Goal: Task Accomplishment & Management: Manage account settings

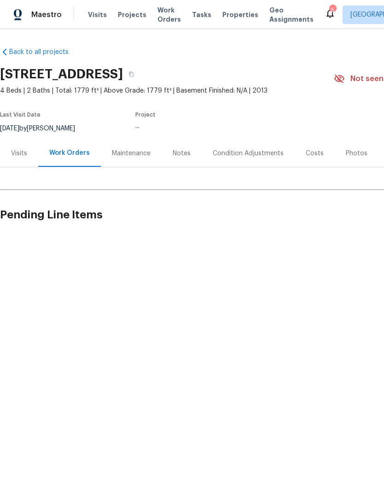
click at [157, 12] on span "Work Orders" at bounding box center [168, 15] width 23 height 18
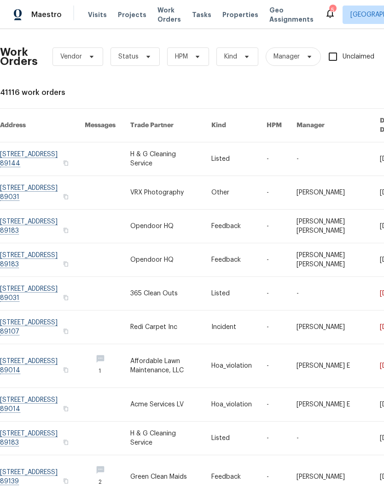
click at [39, 153] on link at bounding box center [42, 158] width 85 height 33
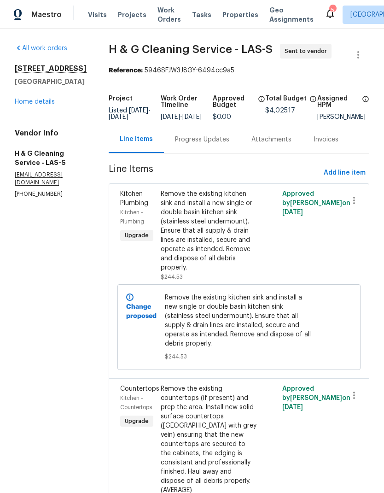
click at [33, 105] on link "Home details" at bounding box center [35, 102] width 40 height 6
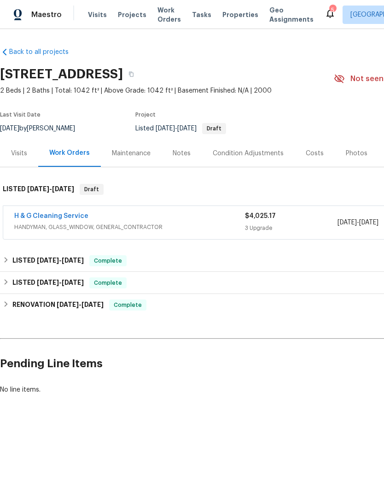
click at [162, 23] on span "Work Orders" at bounding box center [168, 15] width 23 height 18
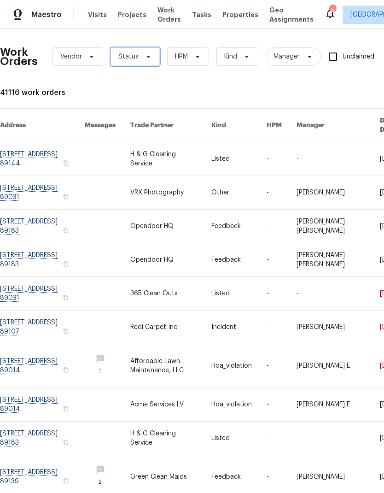
click at [137, 54] on span "Status" at bounding box center [134, 56] width 49 height 18
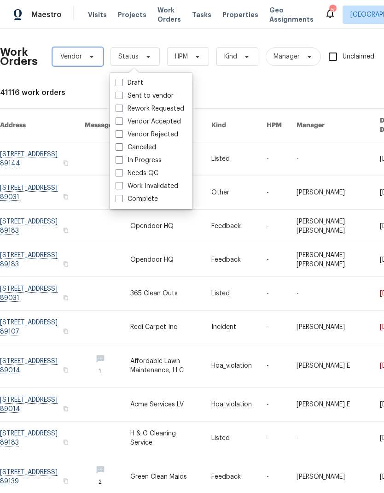
click at [67, 58] on span "Vendor" at bounding box center [71, 56] width 22 height 9
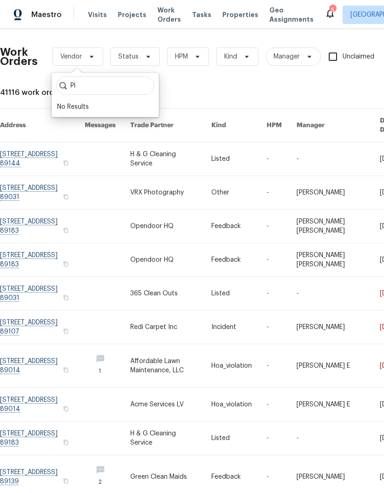
type input "P"
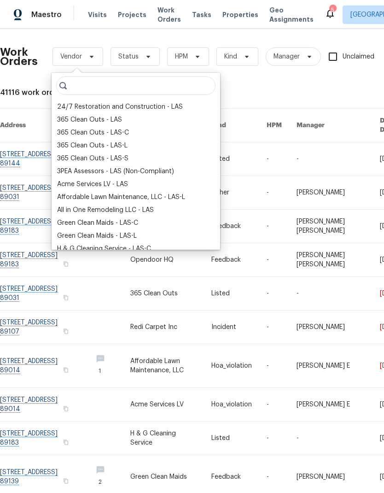
click at [311, 85] on div "Work Orders Vendor Status HPM Kind Manager Unclaimed ​ View Reno Index 41116 wo…" at bounding box center [260, 279] width 520 height 486
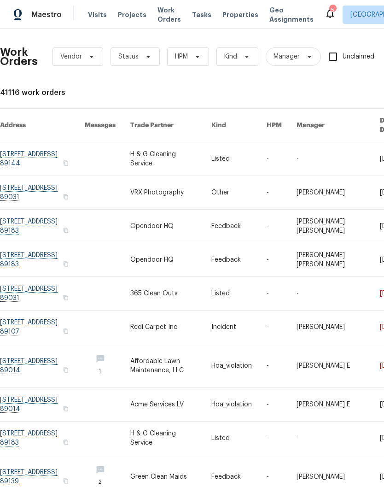
click at [164, 7] on span "Work Orders" at bounding box center [168, 15] width 23 height 18
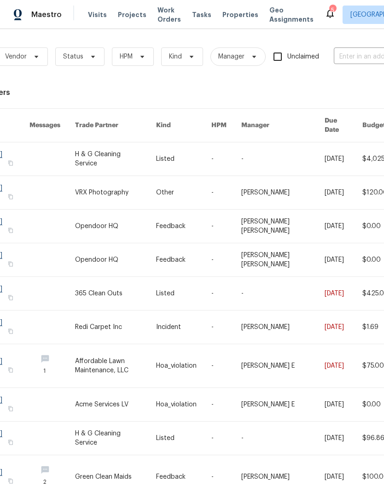
scroll to position [0, 39]
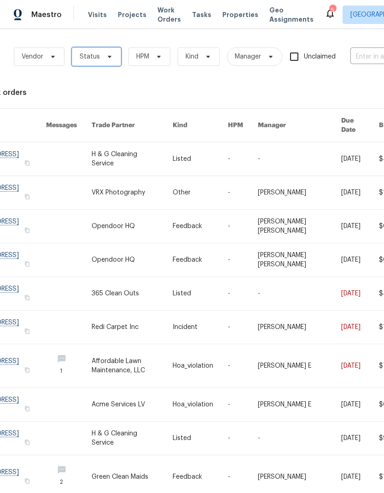
click at [98, 58] on span "Status" at bounding box center [90, 56] width 20 height 9
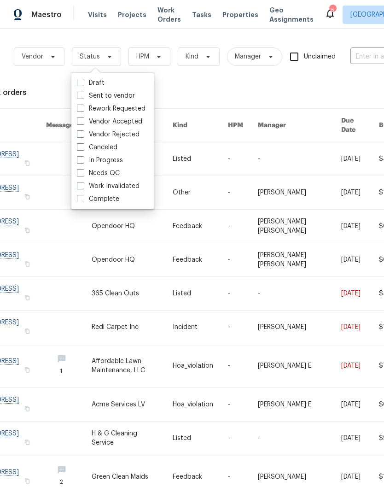
click at [119, 171] on label "Needs QC" at bounding box center [98, 172] width 43 height 9
click at [83, 171] on input "Needs QC" at bounding box center [80, 171] width 6 height 6
checkbox input "true"
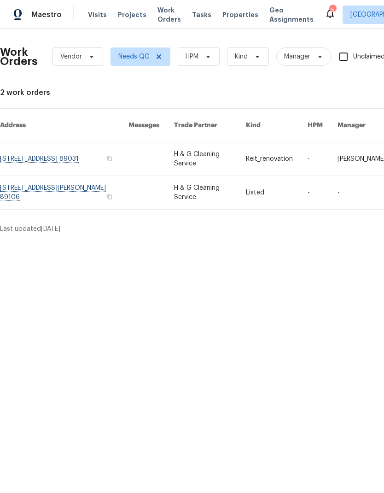
click at [52, 183] on link at bounding box center [64, 192] width 128 height 33
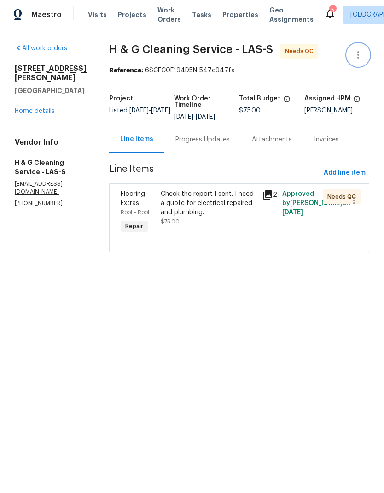
click at [356, 53] on icon "button" at bounding box center [358, 54] width 11 height 11
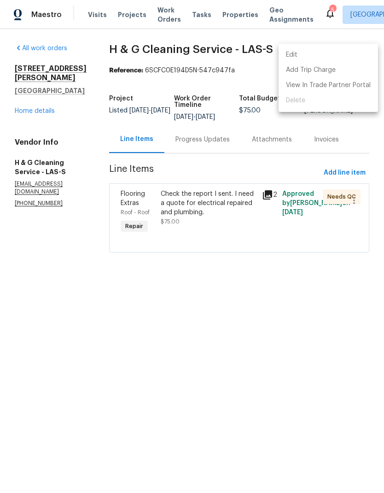
click at [302, 102] on ul "Edit Add Trip Charge View In Trade Partner Portal Delete" at bounding box center [328, 78] width 99 height 68
click at [316, 336] on div at bounding box center [192, 246] width 384 height 493
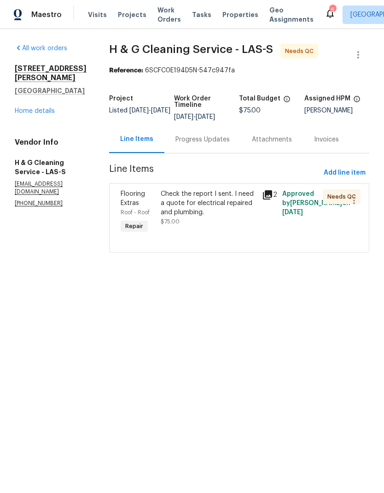
click at [336, 278] on html "Maestro Visits Projects Work Orders Tasks Properties Geo Assignments 5 [GEOGRAP…" at bounding box center [192, 139] width 384 height 278
